Goal: Answer question/provide support: Share knowledge or assist other users

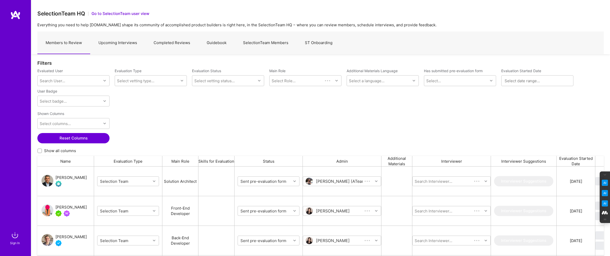
scroll to position [202, 566]
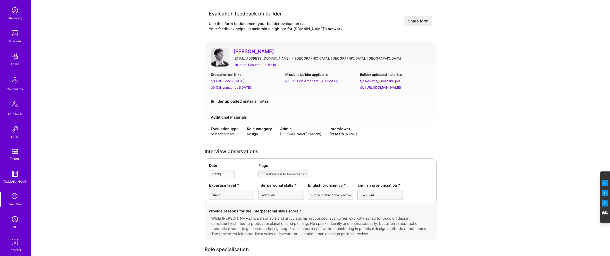
scroll to position [50, 0]
click at [14, 219] on img at bounding box center [15, 217] width 10 height 10
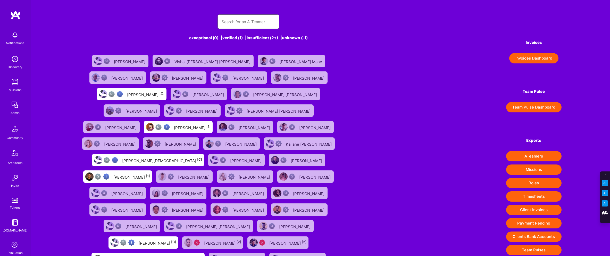
click at [254, 19] on input "text" at bounding box center [248, 21] width 54 height 13
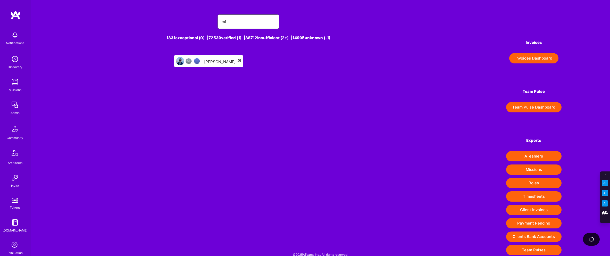
type input "m"
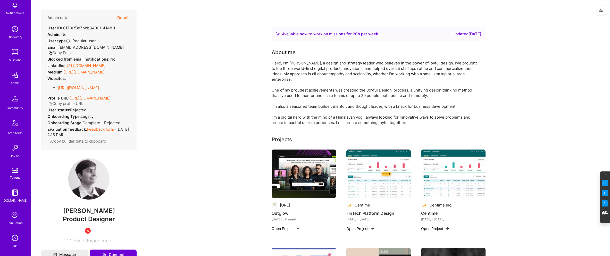
scroll to position [43, 0]
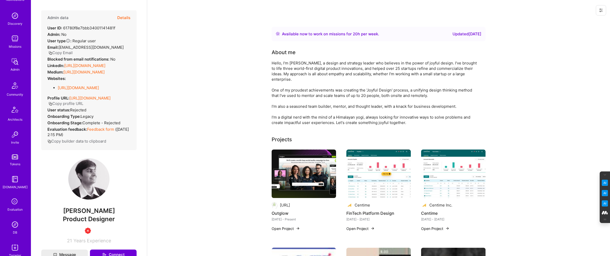
click at [14, 228] on img at bounding box center [15, 224] width 10 height 10
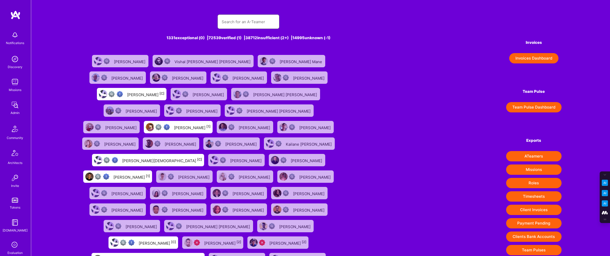
click at [238, 23] on input "text" at bounding box center [248, 21] width 54 height 13
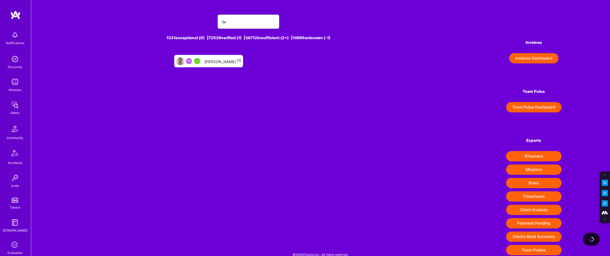
type input "d"
type input "p"
type input "a"
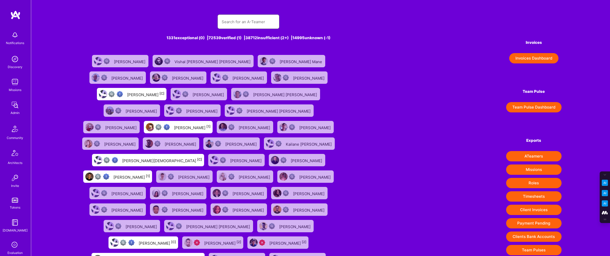
paste input "[PERSON_NAME]"
type input "[PERSON_NAME]"
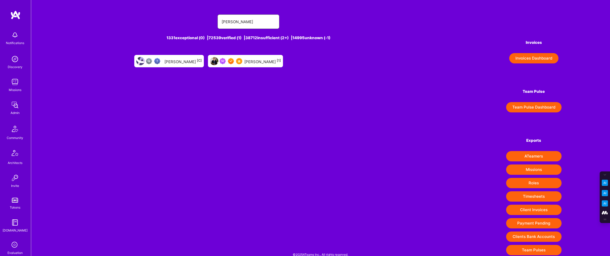
drag, startPoint x: 244, startPoint y: 23, endPoint x: 214, endPoint y: 23, distance: 30.1
click at [215, 23] on div "Elon Salfati" at bounding box center [248, 21] width 337 height 14
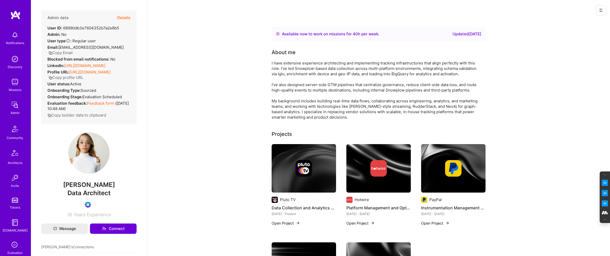
click at [125, 19] on button "Details" at bounding box center [123, 17] width 13 height 15
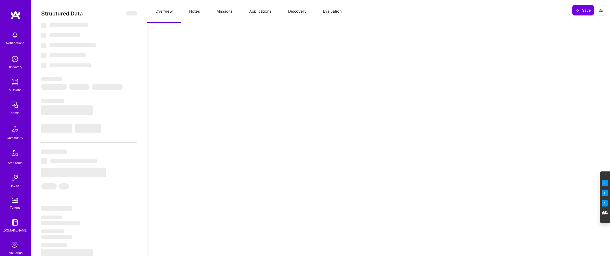
select select "Right Now"
select select "Verified"
select select "US"
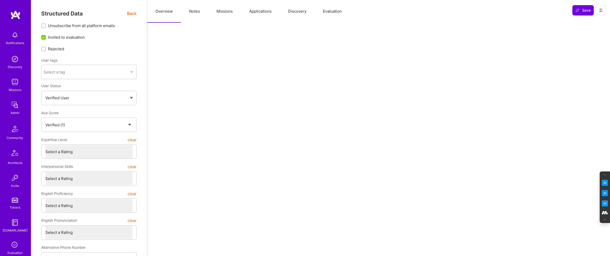
click at [326, 11] on button "Evaluation" at bounding box center [331, 11] width 35 height 23
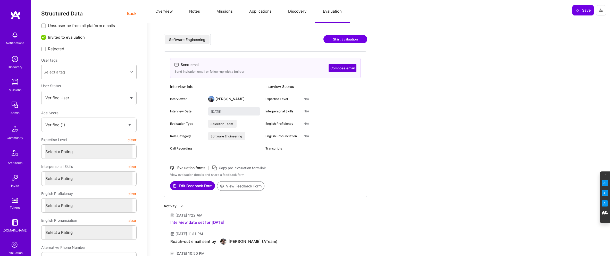
click at [130, 12] on span "Back" at bounding box center [132, 13] width 10 height 6
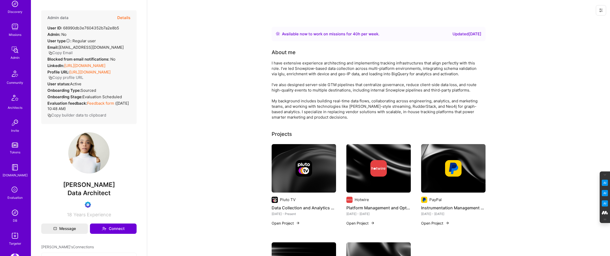
scroll to position [56, 0]
click at [14, 212] on img at bounding box center [15, 211] width 10 height 10
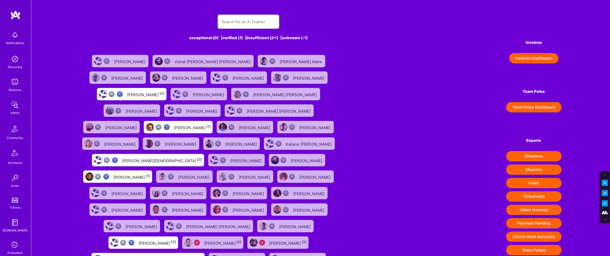
click at [229, 21] on input "text" at bounding box center [248, 21] width 54 height 13
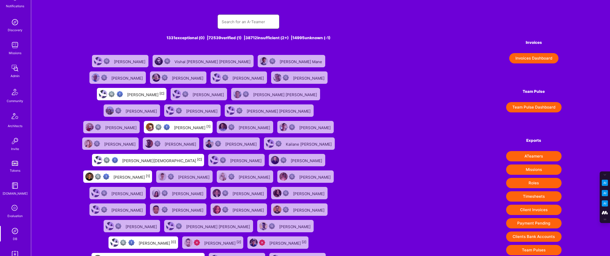
scroll to position [37, 0]
click at [14, 211] on icon at bounding box center [15, 208] width 10 height 10
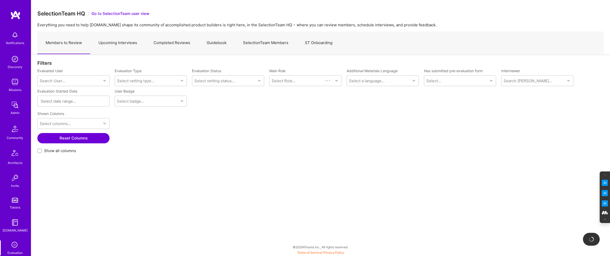
click at [266, 39] on link "SelectionTeam Members" at bounding box center [266, 43] width 62 height 22
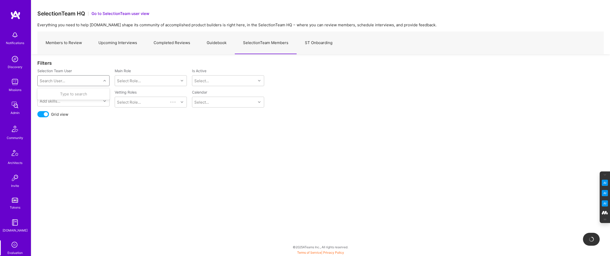
click at [57, 83] on div "Search User..." at bounding box center [52, 80] width 25 height 5
type input "mostafa"
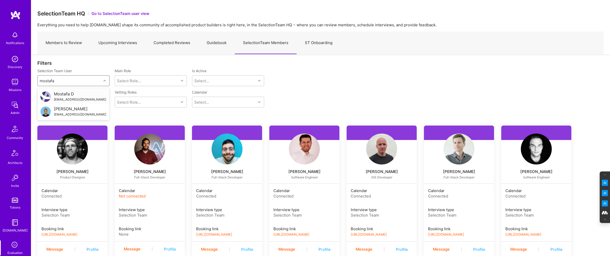
click at [56, 98] on div "[EMAIL_ADDRESS][DOMAIN_NAME]" at bounding box center [80, 99] width 52 height 5
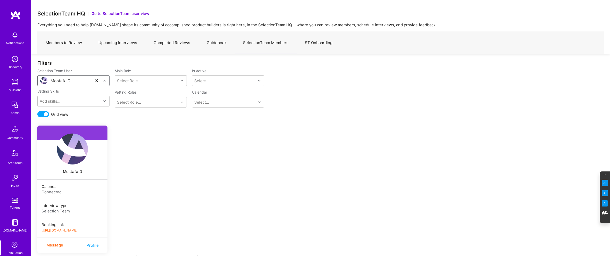
scroll to position [24, 0]
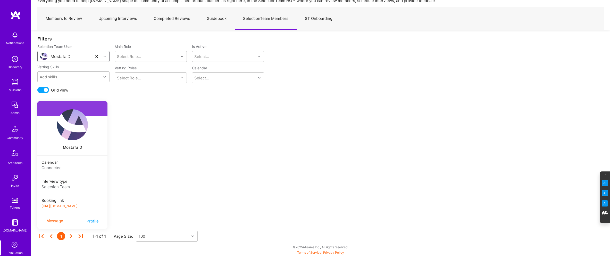
click at [78, 206] on link "[URL][DOMAIN_NAME]" at bounding box center [59, 206] width 36 height 4
